Goal: Check status: Check status

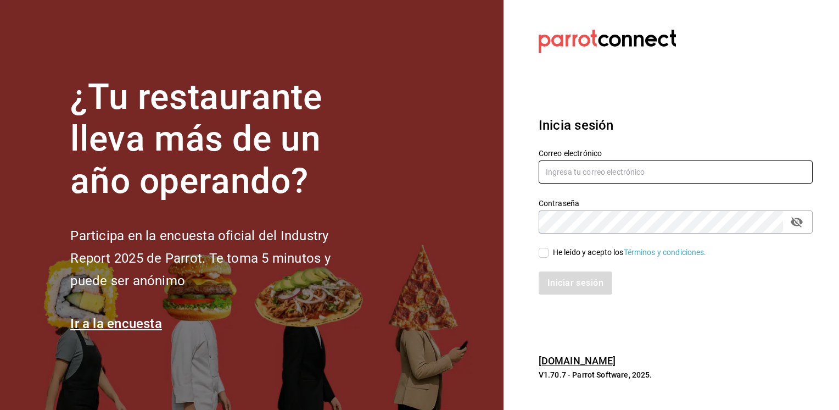
type input "jmario.caballero@hotmail.com"
click at [546, 249] on input "He leído y acepto los Términos y condiciones." at bounding box center [544, 253] width 10 height 10
checkbox input "true"
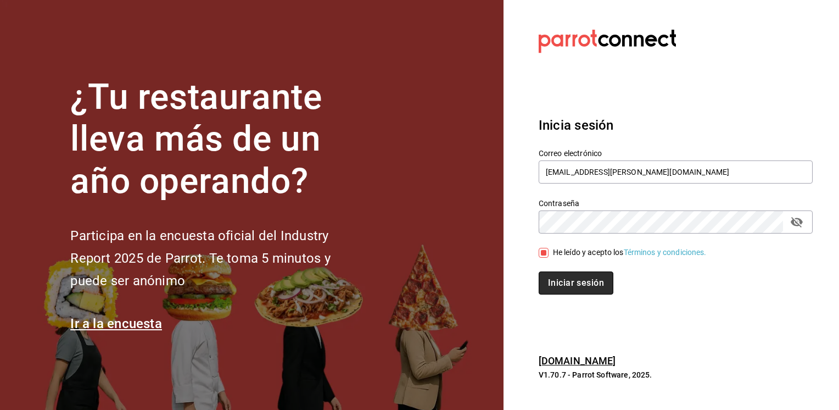
click at [567, 281] on button "Iniciar sesión" at bounding box center [576, 282] width 75 height 23
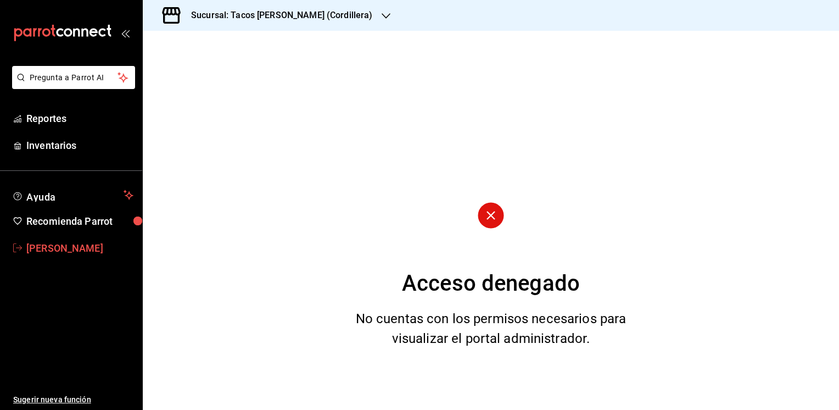
click at [71, 242] on span "[PERSON_NAME]" at bounding box center [79, 248] width 107 height 15
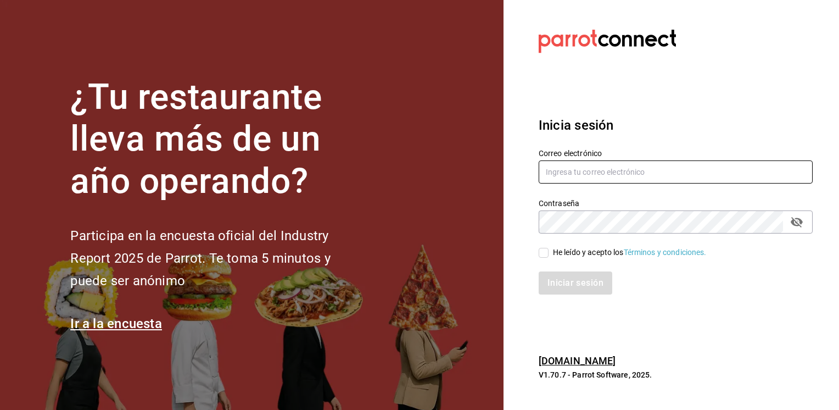
type input "[EMAIL_ADDRESS][DOMAIN_NAME]"
click at [544, 250] on input "He leído y acepto los Términos y condiciones." at bounding box center [544, 253] width 10 height 10
checkbox input "true"
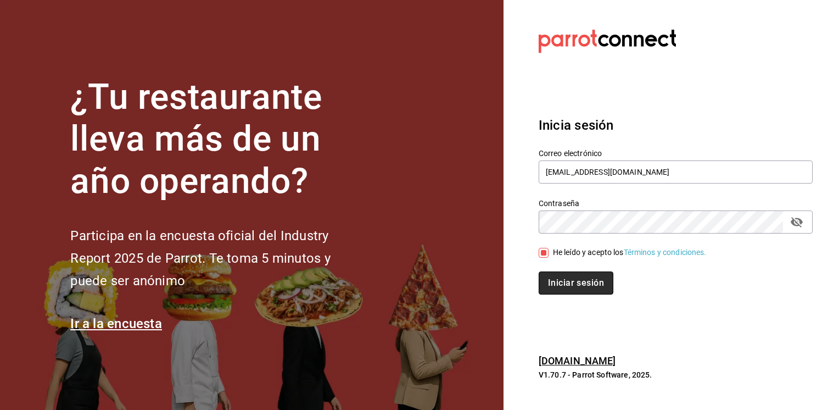
click at [573, 288] on button "Iniciar sesión" at bounding box center [576, 282] width 75 height 23
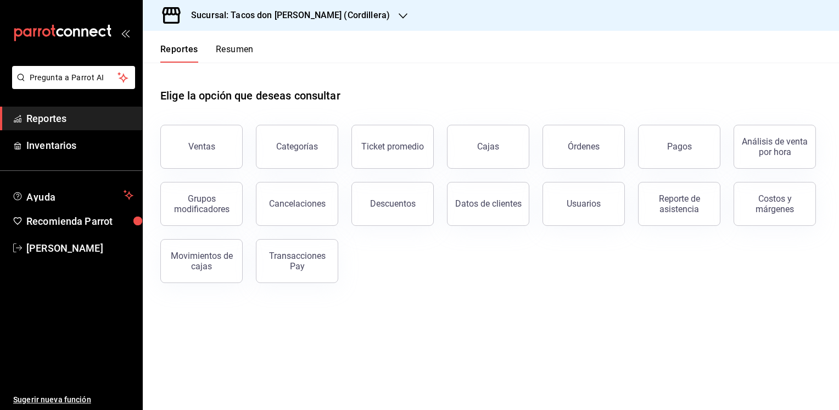
click at [227, 47] on button "Resumen" at bounding box center [235, 53] width 38 height 19
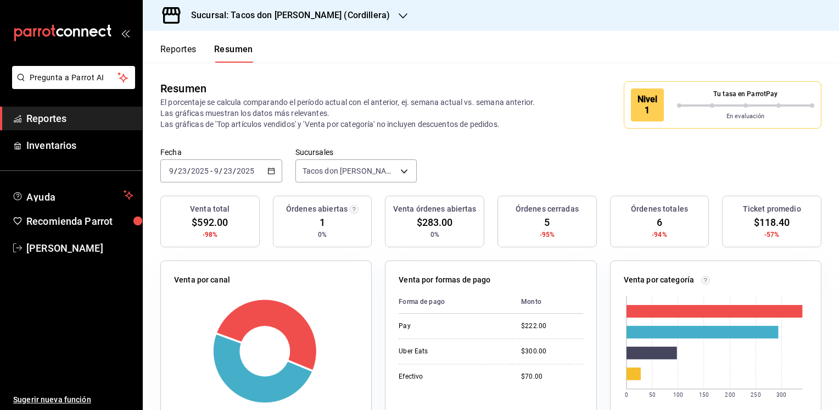
click at [272, 172] on icon "button" at bounding box center [271, 171] width 8 height 8
click at [270, 175] on icon "button" at bounding box center [271, 171] width 8 height 8
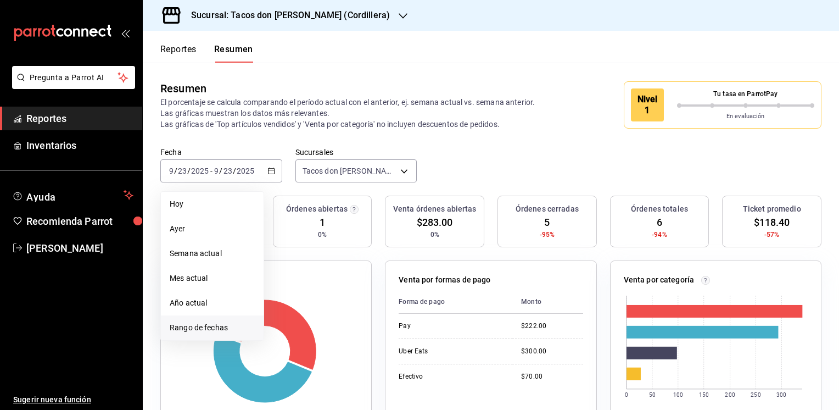
click at [193, 327] on span "Rango de fechas" at bounding box center [212, 328] width 85 height 12
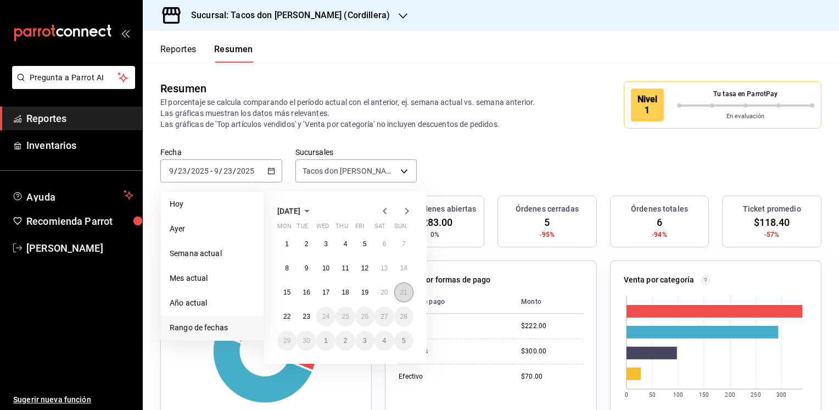
click at [404, 289] on abbr "21" at bounding box center [403, 292] width 7 height 8
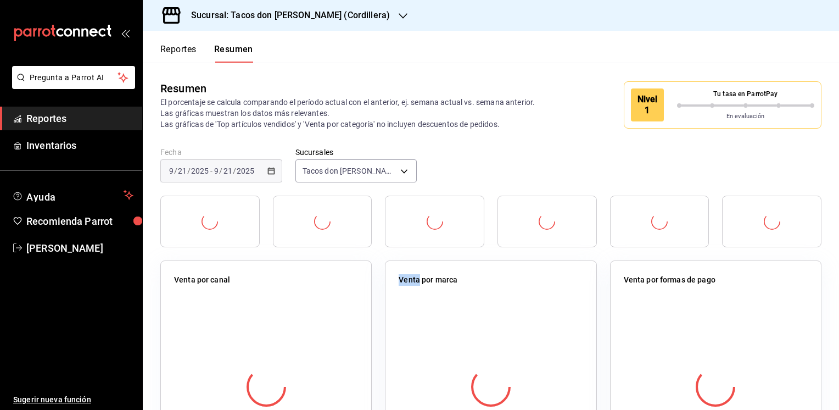
click at [404, 289] on div "Venta por marca" at bounding box center [491, 282] width 184 height 16
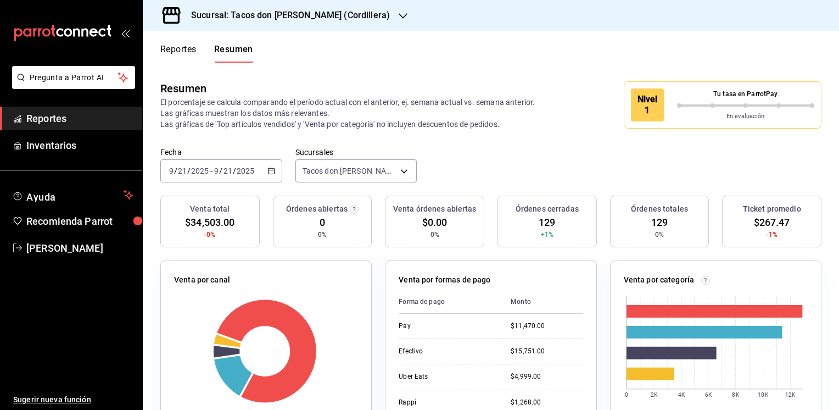
drag, startPoint x: 404, startPoint y: 289, endPoint x: 513, endPoint y: 155, distance: 172.9
click at [513, 155] on div "Fecha 2025-09-21 9 / 21 / 2025 - 2025-09-21 9 / 21 / 2025 Sucursales Tacos don …" at bounding box center [491, 171] width 696 height 48
click at [399, 15] on icon "button" at bounding box center [403, 15] width 9 height 5
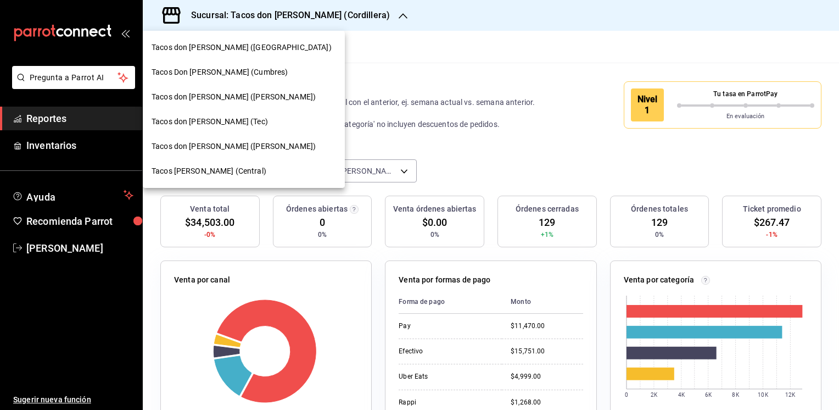
click at [205, 149] on span "Tacos don Pedro (bartolomeo)" at bounding box center [234, 147] width 164 height 12
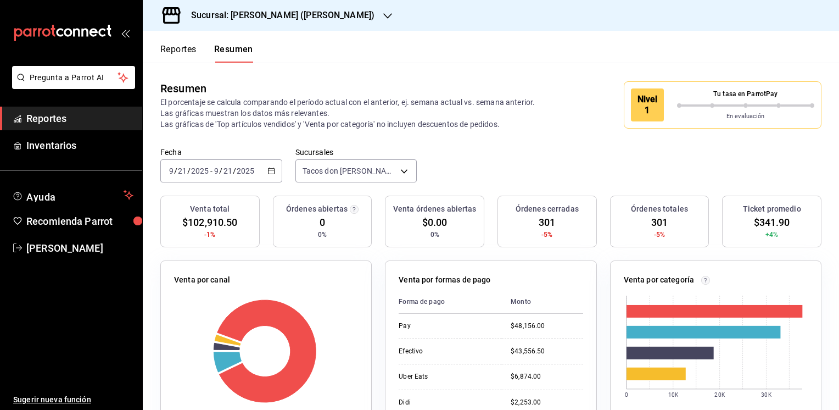
click at [383, 16] on icon "button" at bounding box center [387, 15] width 9 height 5
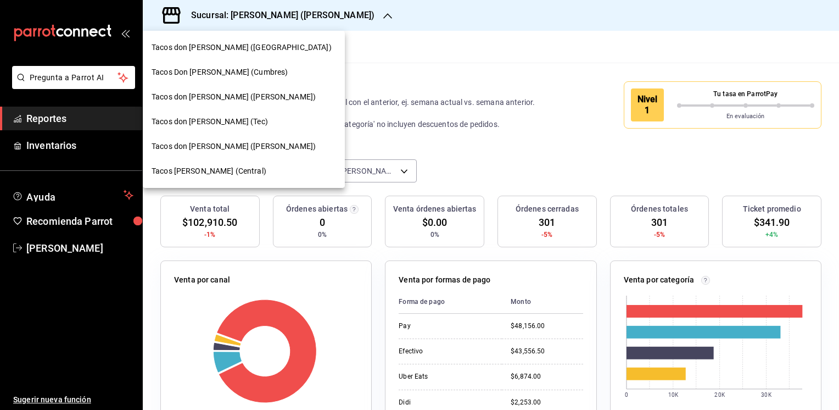
click at [220, 48] on span "Tacos don Pedro (Cordillera)" at bounding box center [242, 48] width 180 height 12
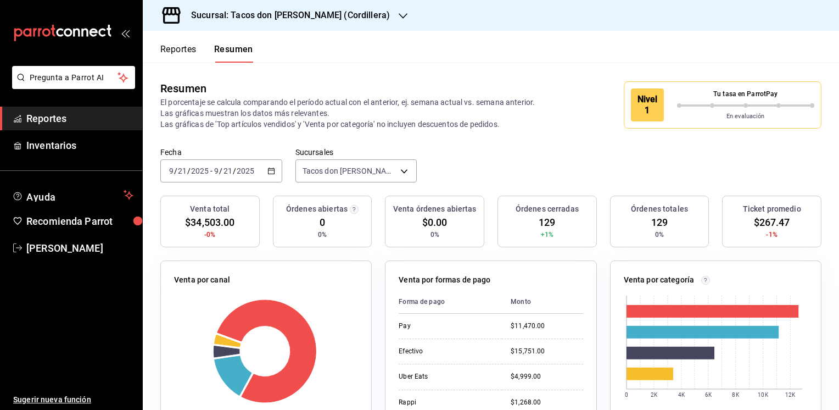
click at [399, 16] on icon "button" at bounding box center [403, 16] width 9 height 9
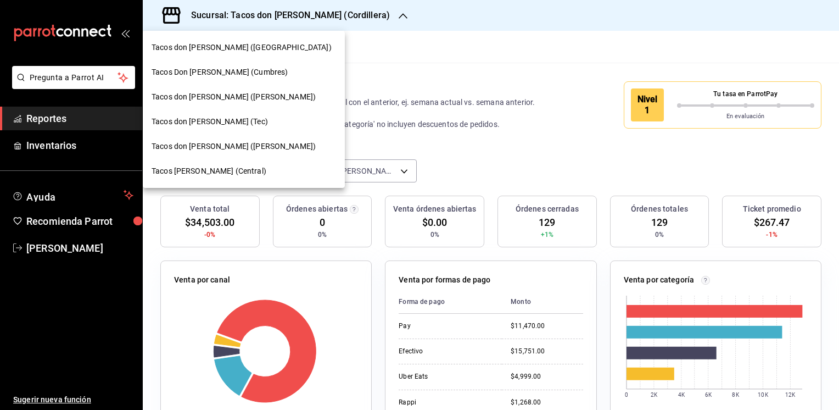
click at [226, 101] on span "Tacos don Pedro (Escobedo)" at bounding box center [234, 97] width 164 height 12
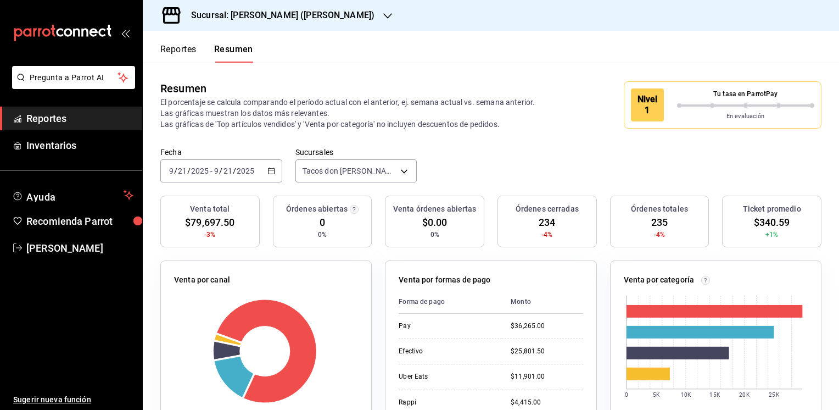
click at [270, 172] on icon "button" at bounding box center [271, 171] width 8 height 8
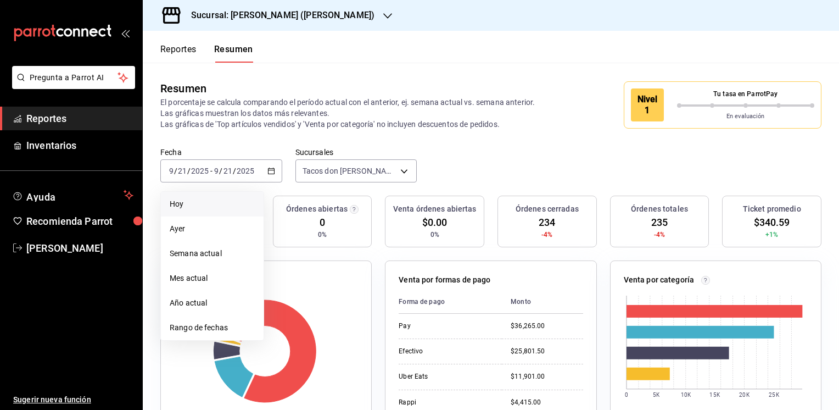
click at [180, 207] on span "Hoy" at bounding box center [212, 204] width 85 height 12
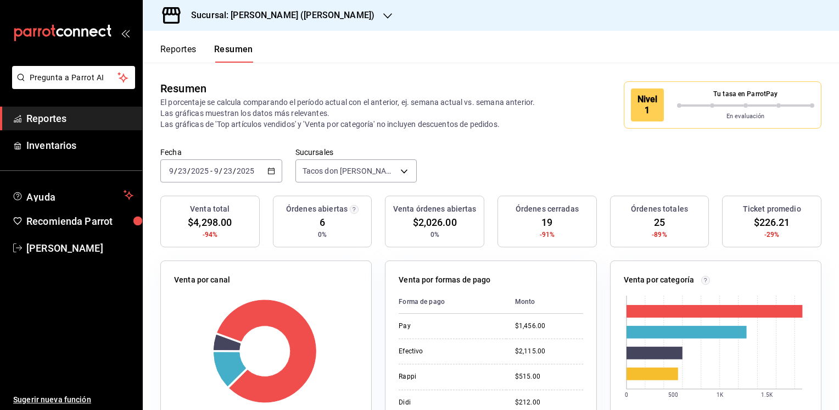
click at [383, 12] on icon "button" at bounding box center [387, 16] width 9 height 9
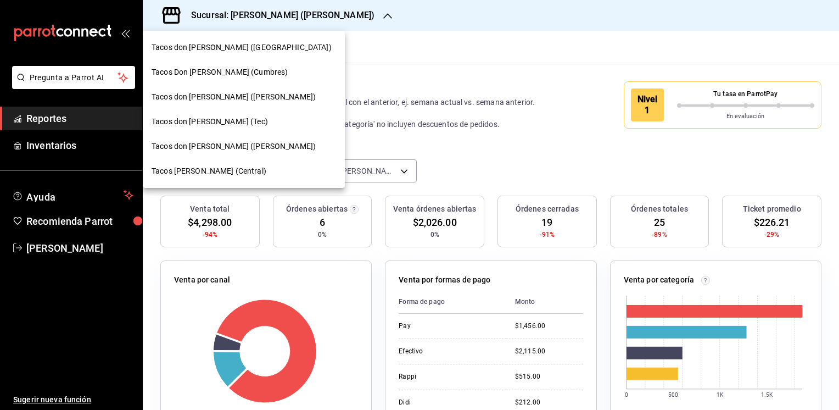
click at [224, 147] on span "Tacos don Pedro (bartolomeo)" at bounding box center [234, 147] width 164 height 12
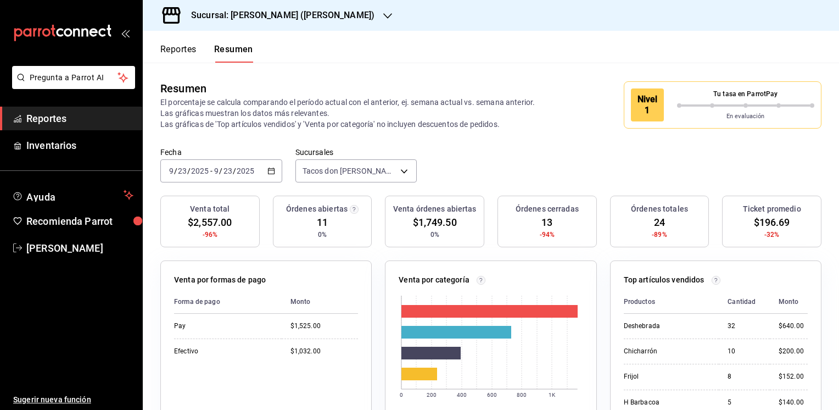
click at [383, 14] on icon "button" at bounding box center [387, 16] width 9 height 9
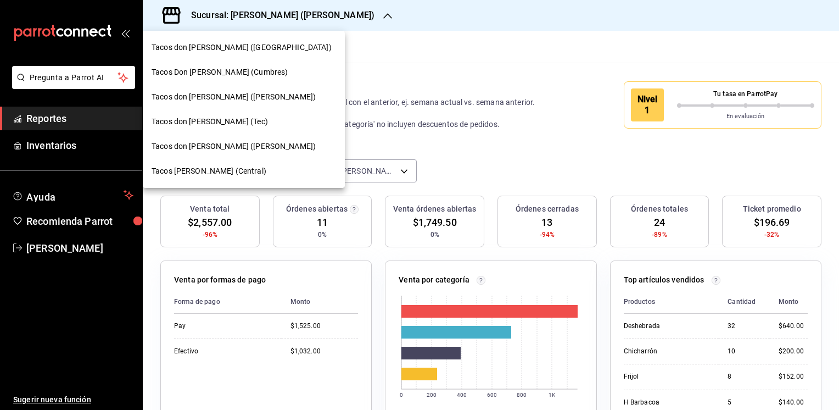
click at [209, 98] on span "Tacos don Pedro (Escobedo)" at bounding box center [234, 97] width 164 height 12
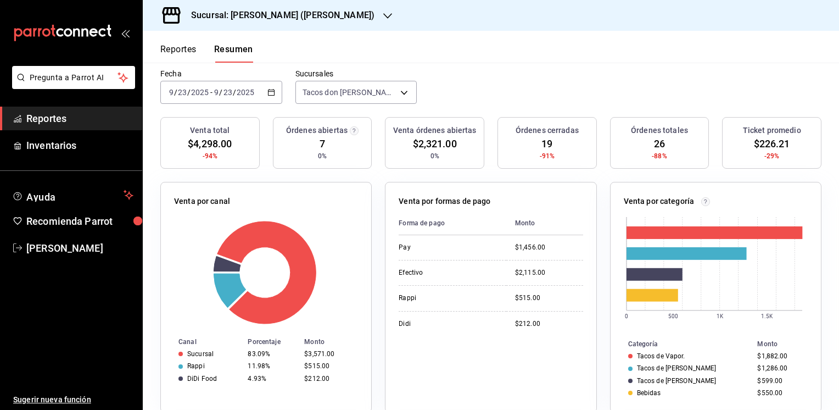
scroll to position [85, 0]
